Goal: Navigation & Orientation: Understand site structure

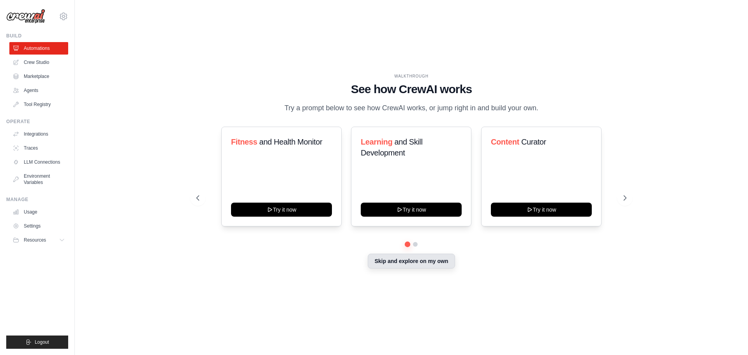
click at [434, 266] on button "Skip and explore on my own" at bounding box center [411, 261] width 87 height 15
click at [416, 243] on button at bounding box center [415, 244] width 6 height 6
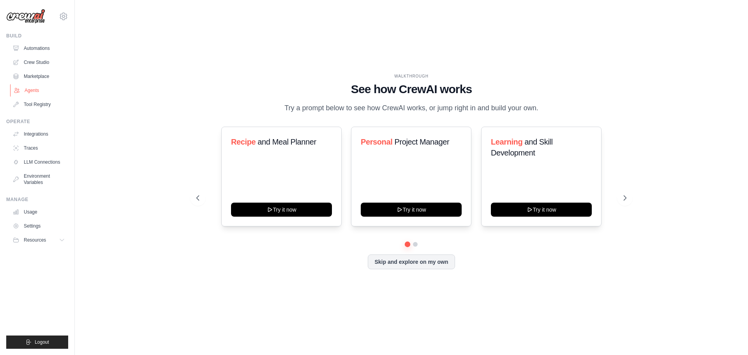
click at [34, 89] on link "Agents" at bounding box center [39, 90] width 59 height 12
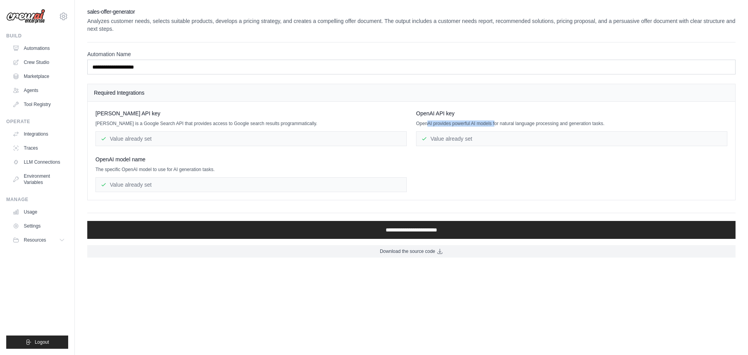
drag, startPoint x: 428, startPoint y: 123, endPoint x: 496, endPoint y: 123, distance: 67.4
click at [496, 123] on p "OpenAI provides powerful AI models for natural language processing and generati…" at bounding box center [571, 123] width 311 height 6
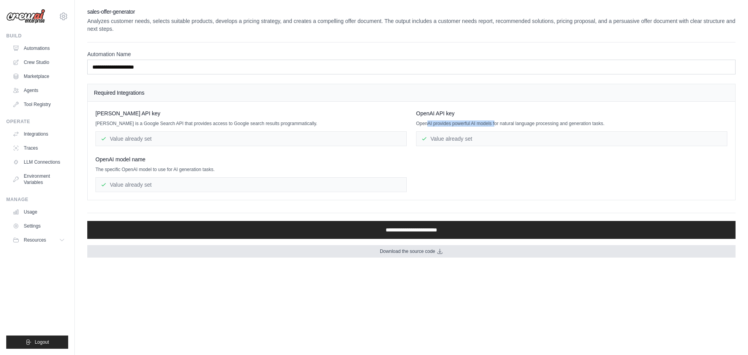
click at [401, 251] on span "Download the source code" at bounding box center [407, 251] width 55 height 6
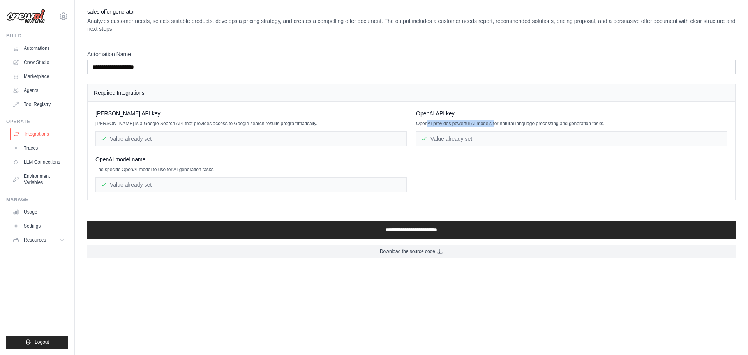
click at [41, 130] on link "Integrations" at bounding box center [39, 134] width 59 height 12
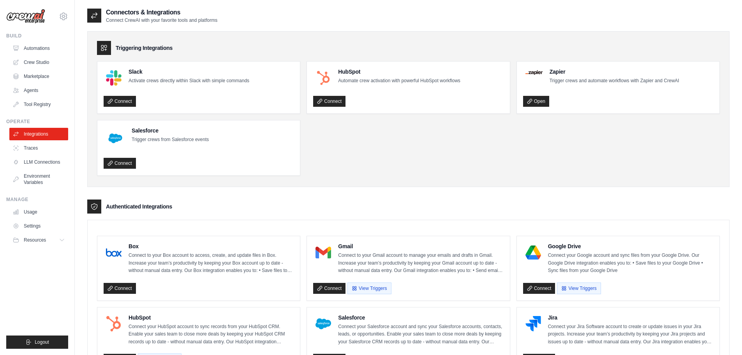
click at [35, 91] on link "Agents" at bounding box center [38, 90] width 59 height 12
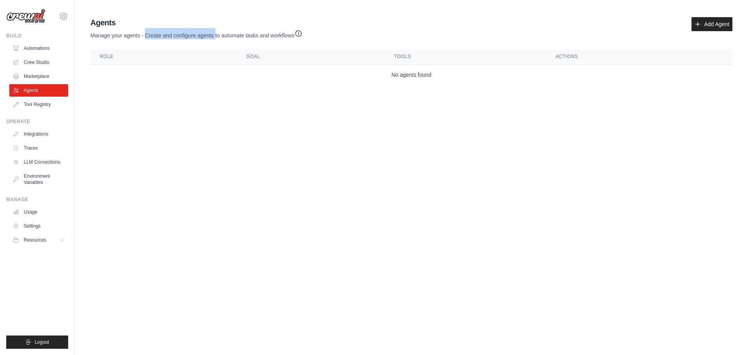
drag, startPoint x: 146, startPoint y: 36, endPoint x: 273, endPoint y: 51, distance: 127.8
click at [216, 36] on p "Manage your agents - Create and configure agents to automate tasks and workflows" at bounding box center [196, 33] width 212 height 11
